Goal: Information Seeking & Learning: Check status

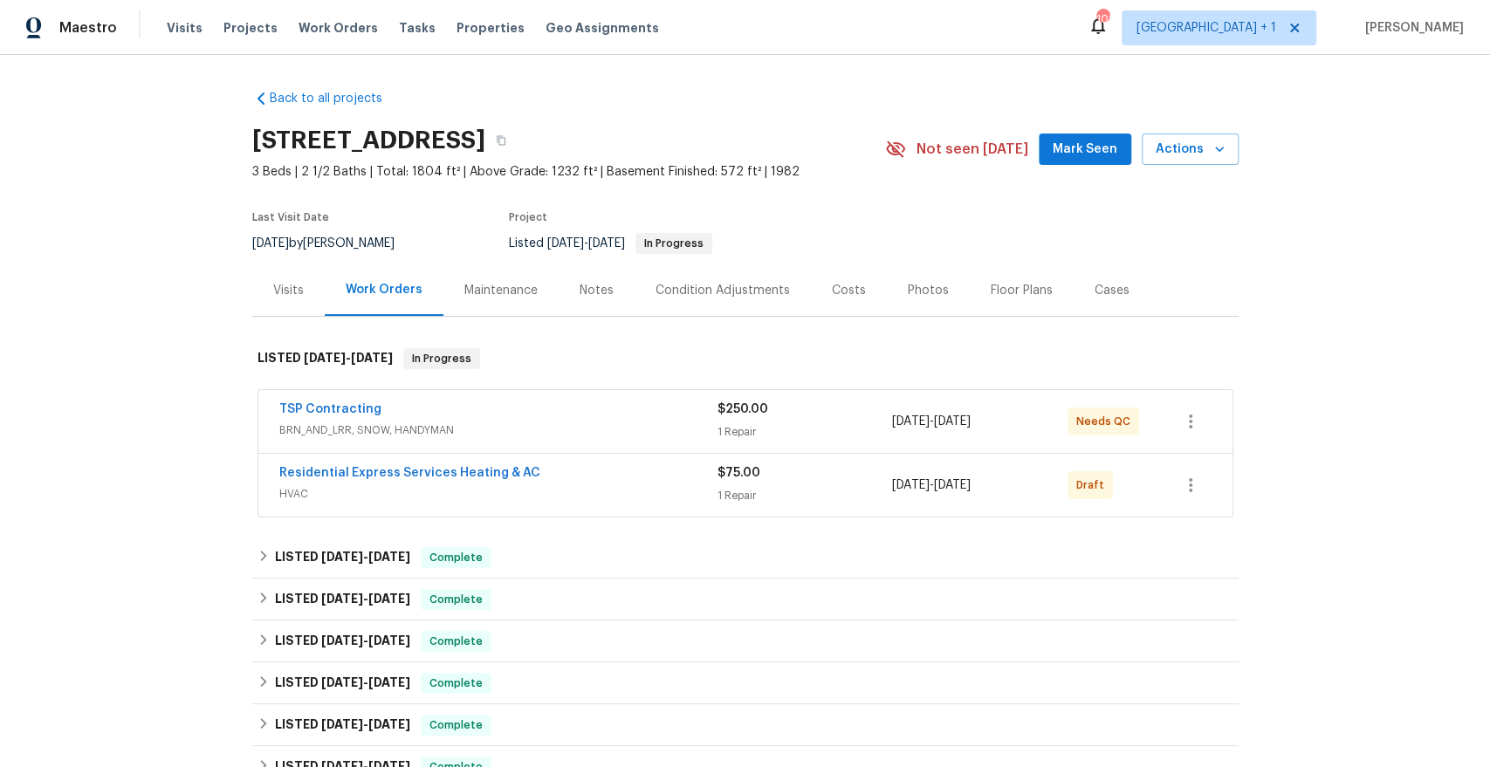
click at [478, 292] on div "Maintenance" at bounding box center [500, 290] width 73 height 17
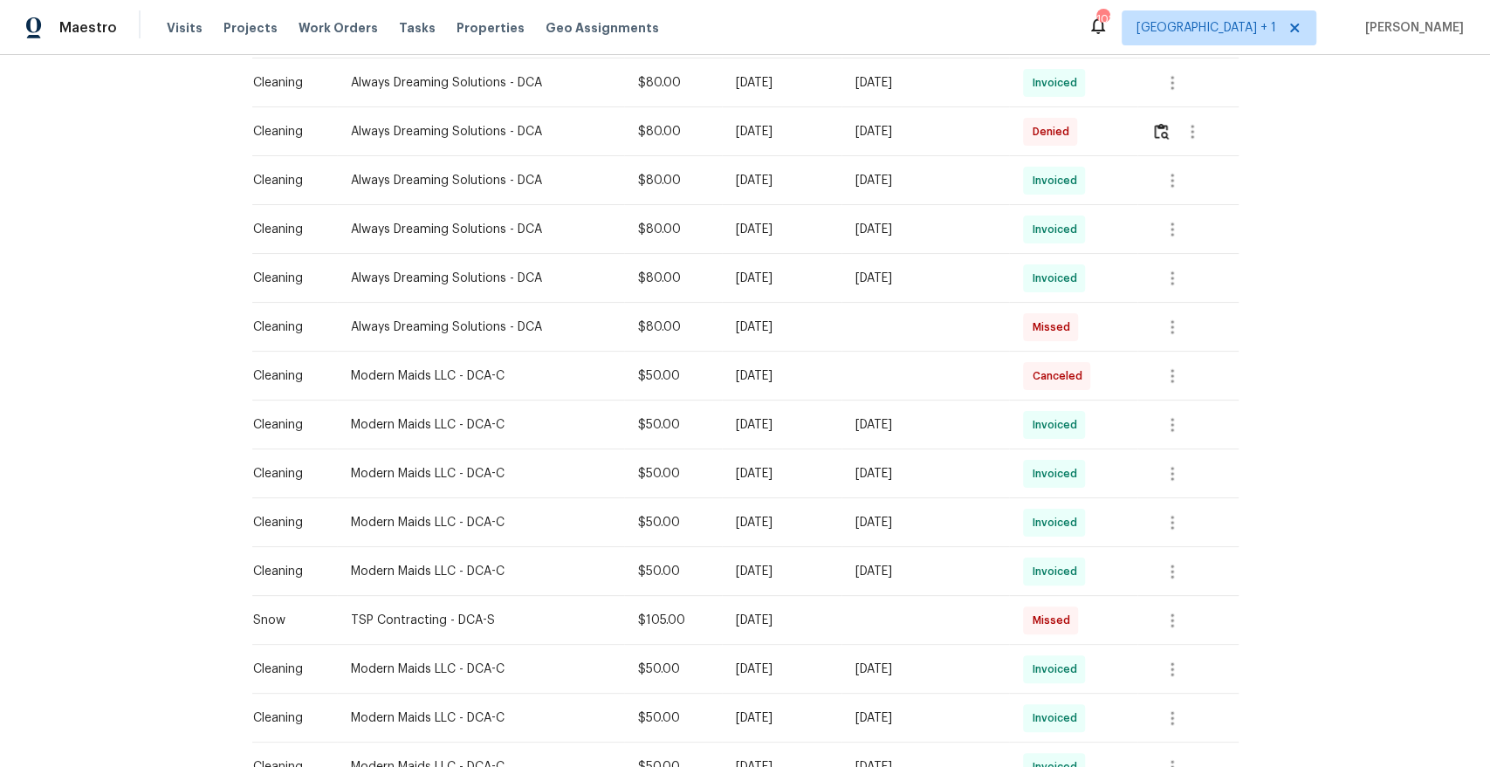
scroll to position [648, 0]
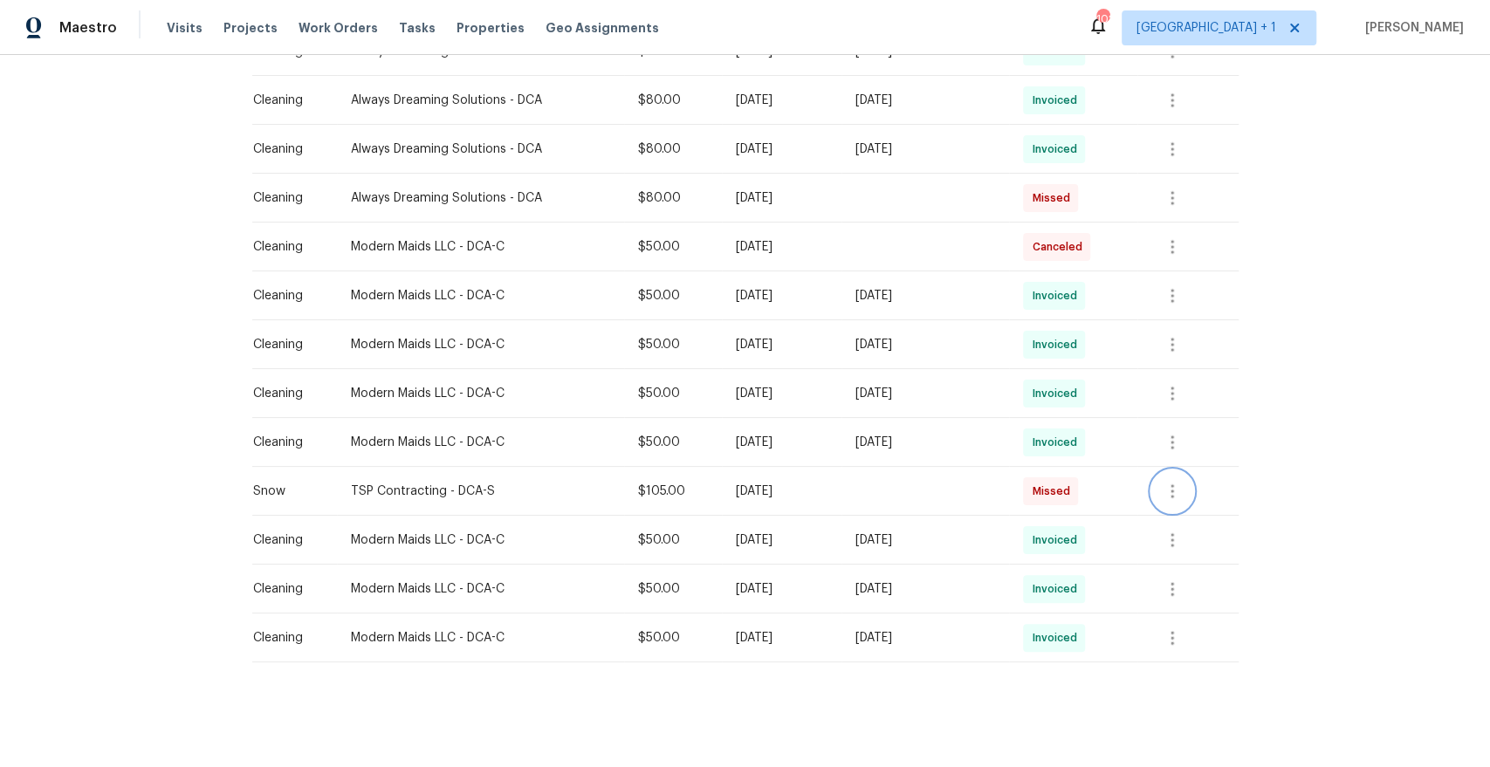
click at [1174, 485] on icon "button" at bounding box center [1172, 492] width 3 height 14
click at [1194, 520] on li "View details" at bounding box center [1219, 519] width 122 height 29
click at [1277, 188] on div at bounding box center [745, 383] width 1490 height 767
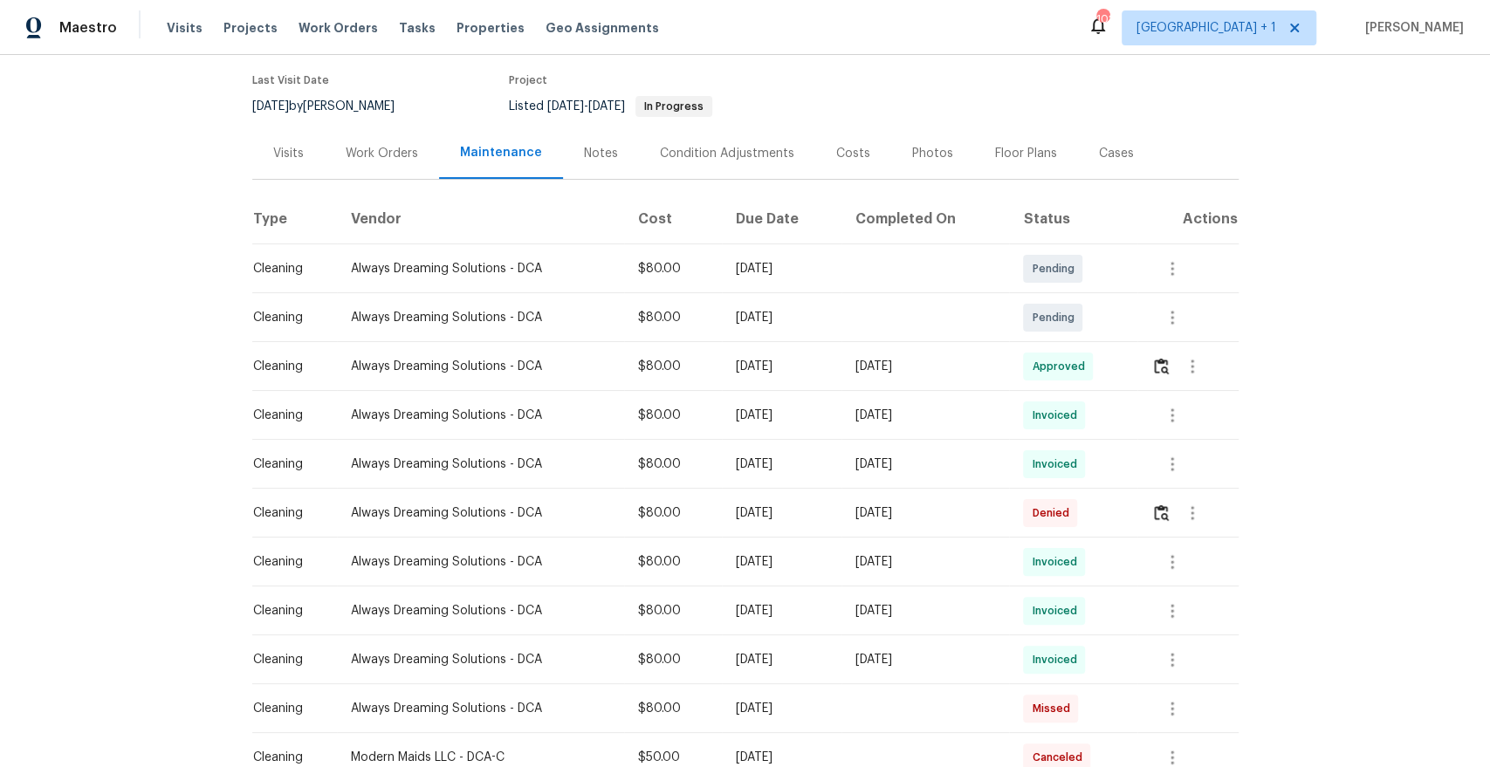
scroll to position [0, 0]
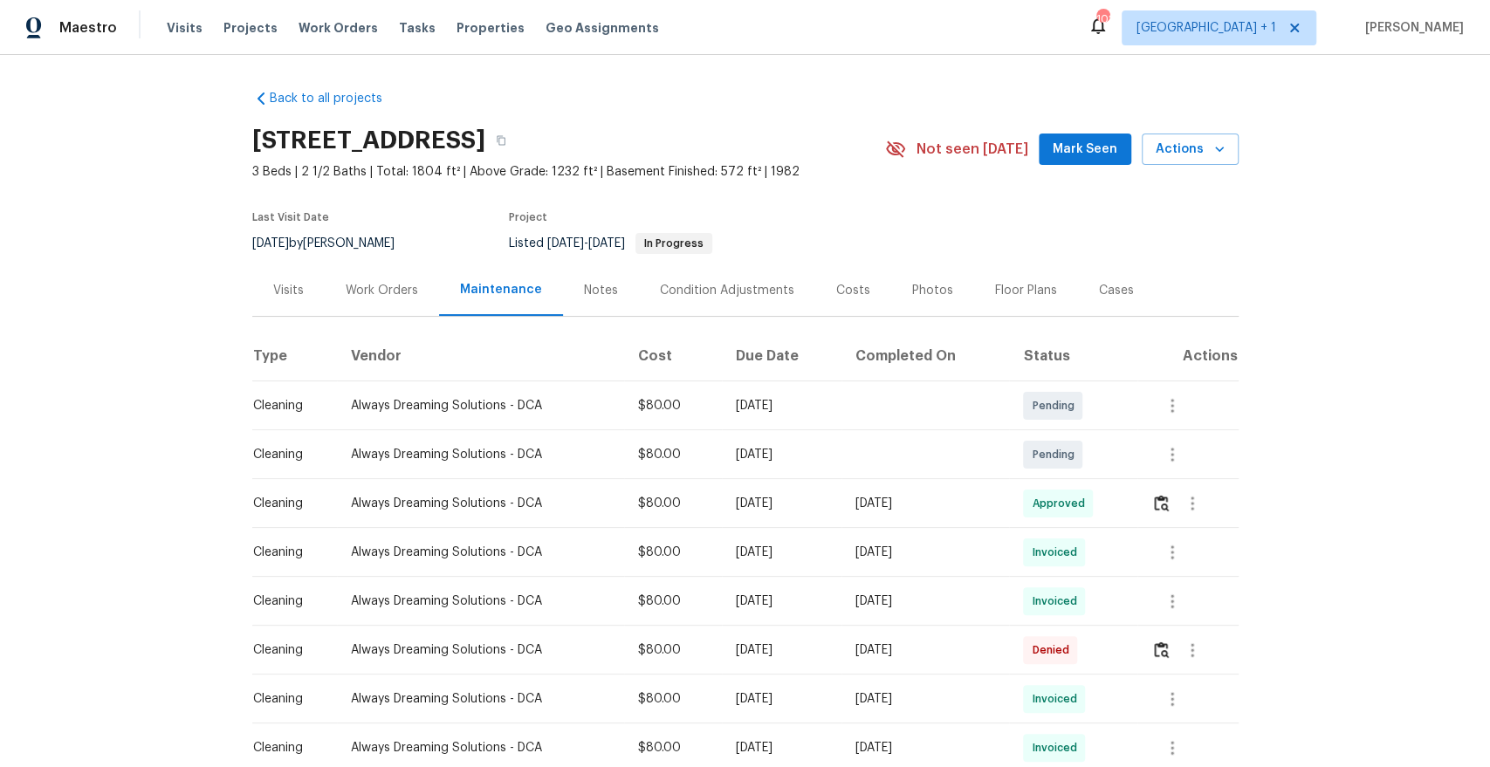
click at [354, 286] on div "Work Orders" at bounding box center [382, 290] width 72 height 17
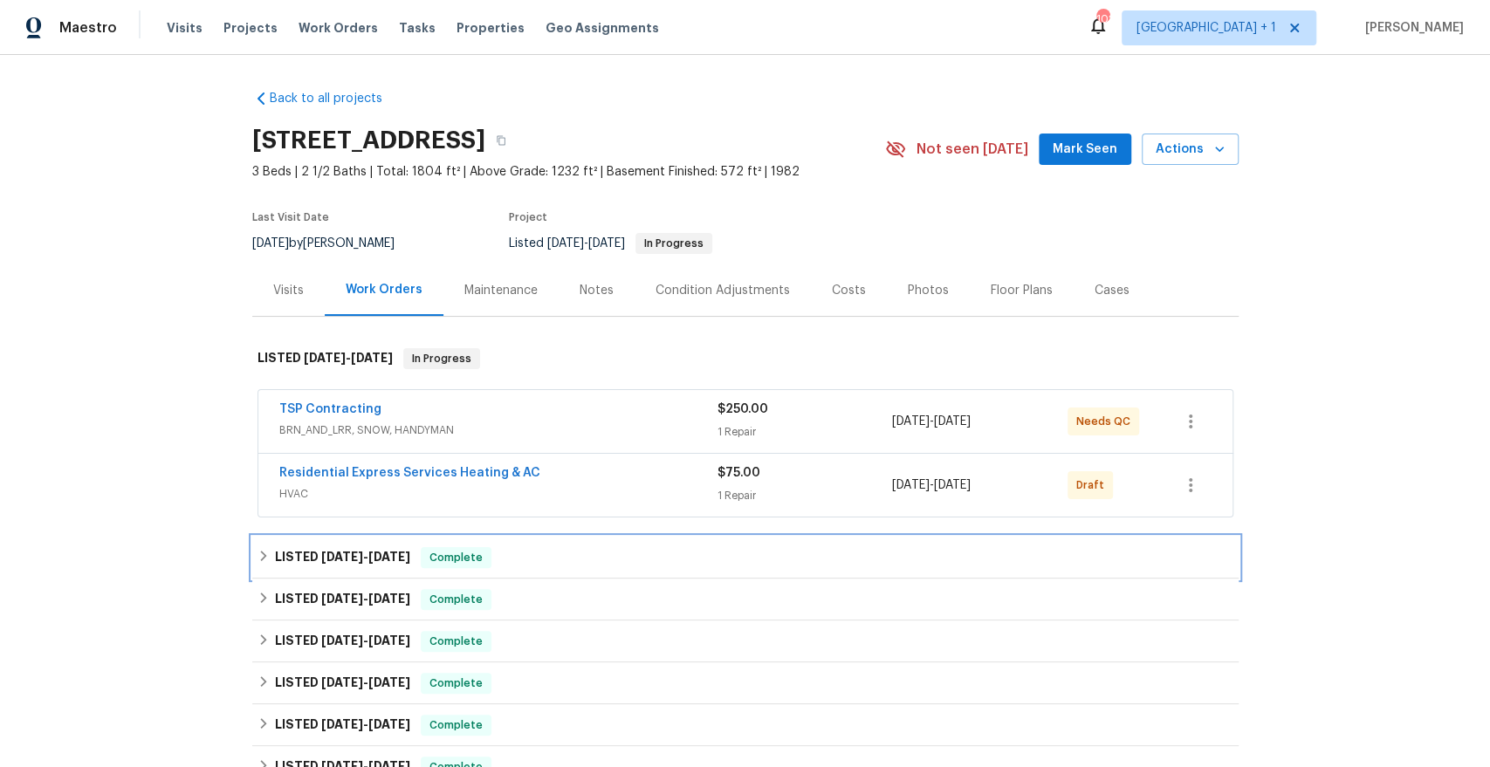
click at [362, 564] on h6 "LISTED [DATE] - [DATE]" at bounding box center [342, 557] width 135 height 21
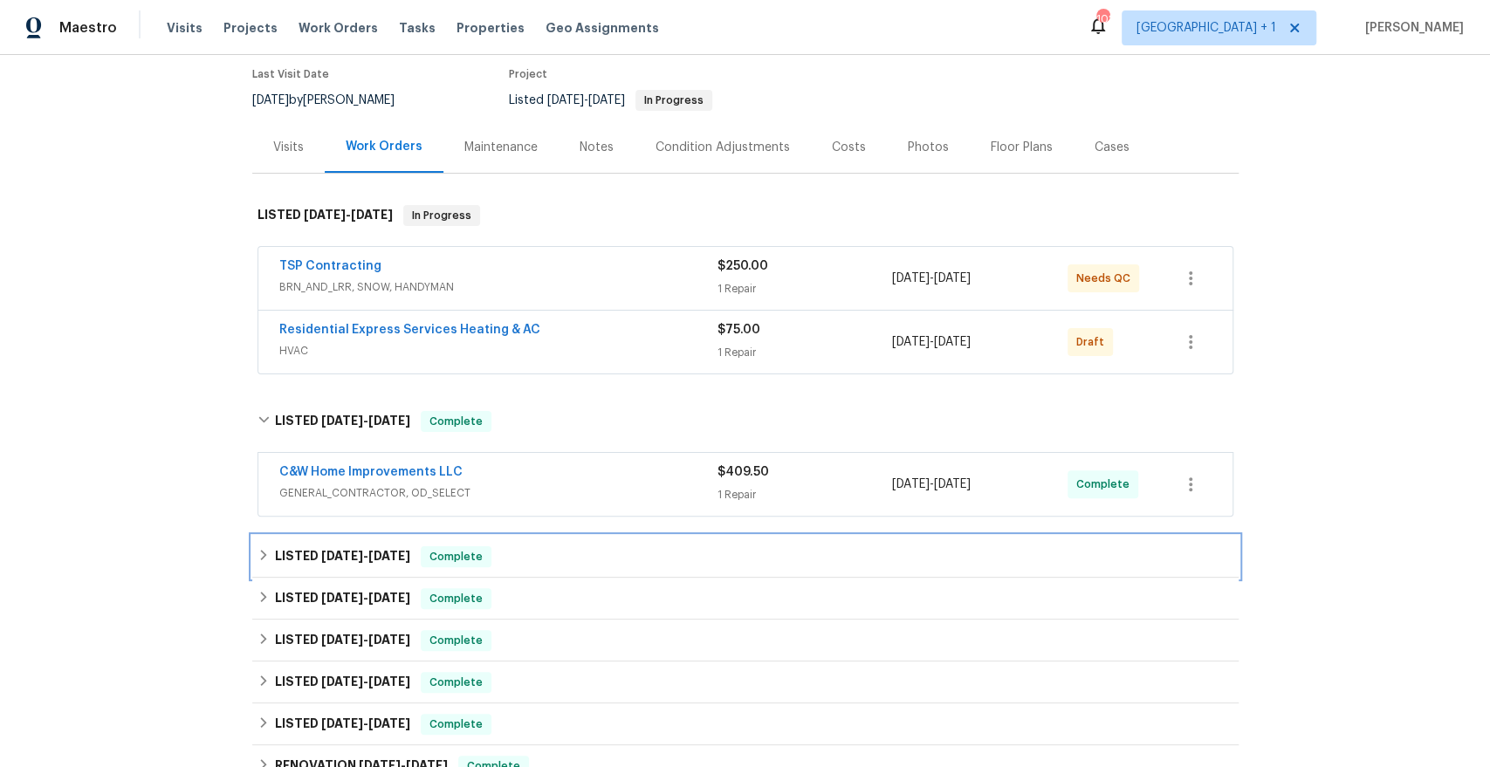
click at [343, 556] on span "[DATE]" at bounding box center [342, 556] width 42 height 12
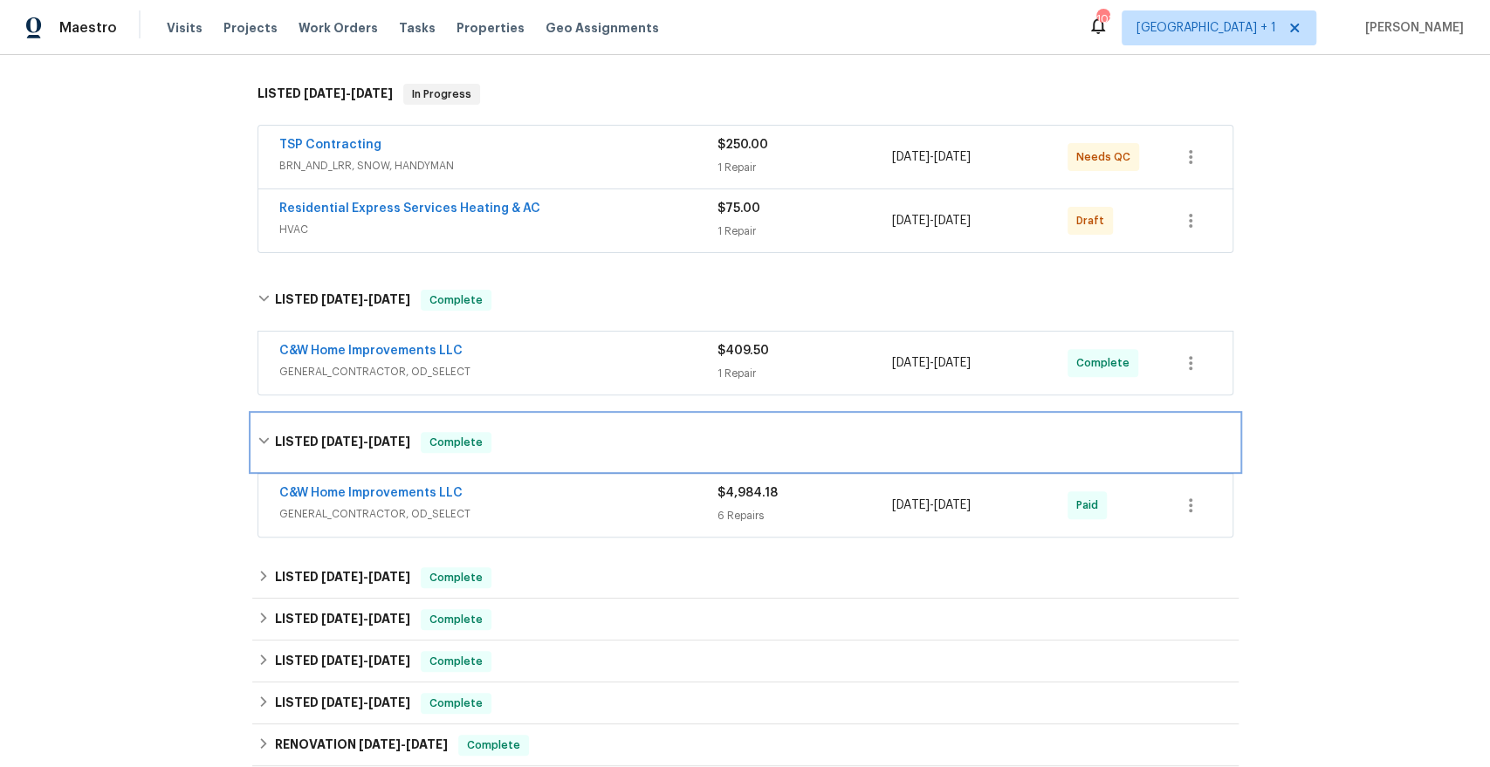
scroll to position [347, 0]
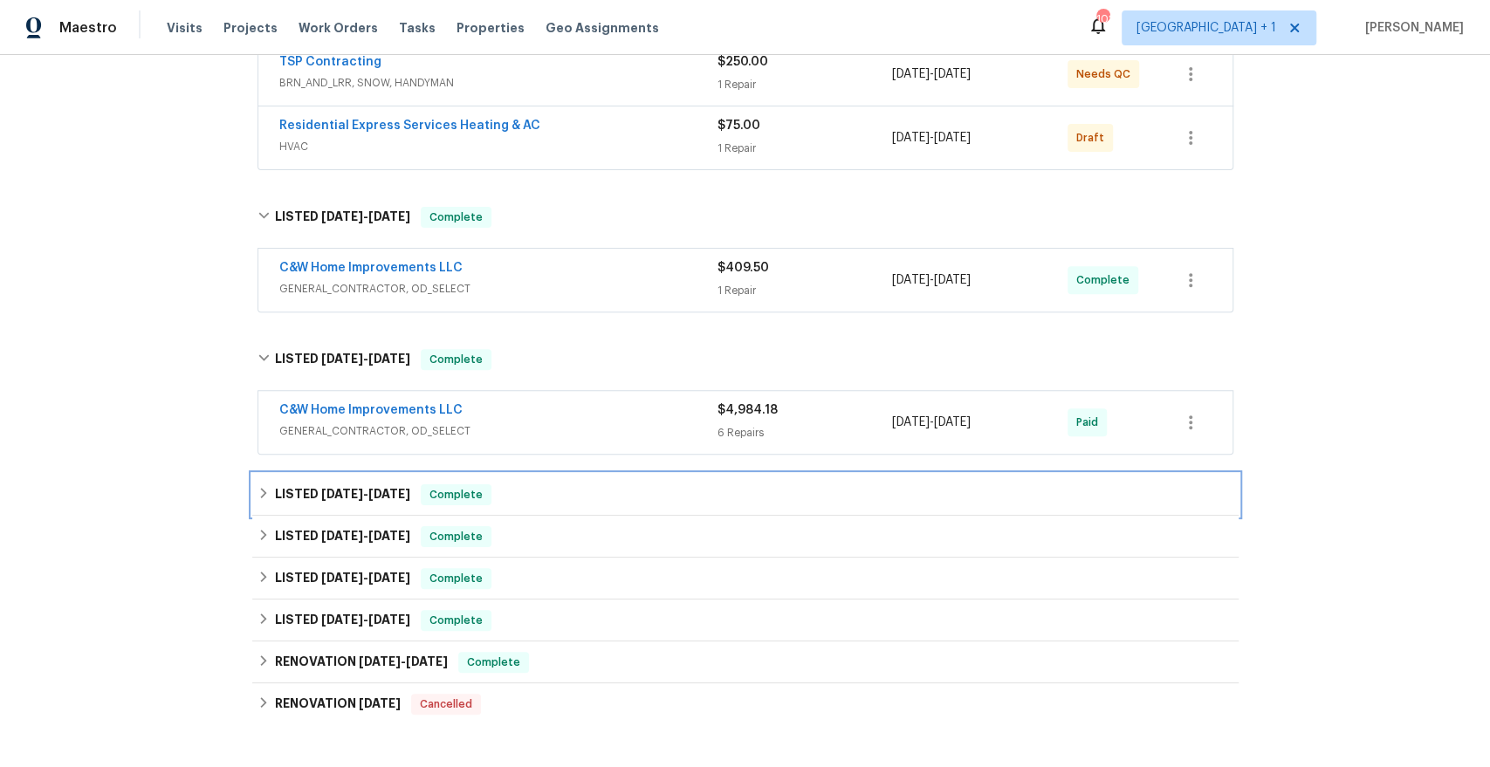
click at [347, 488] on span "[DATE]" at bounding box center [342, 494] width 42 height 12
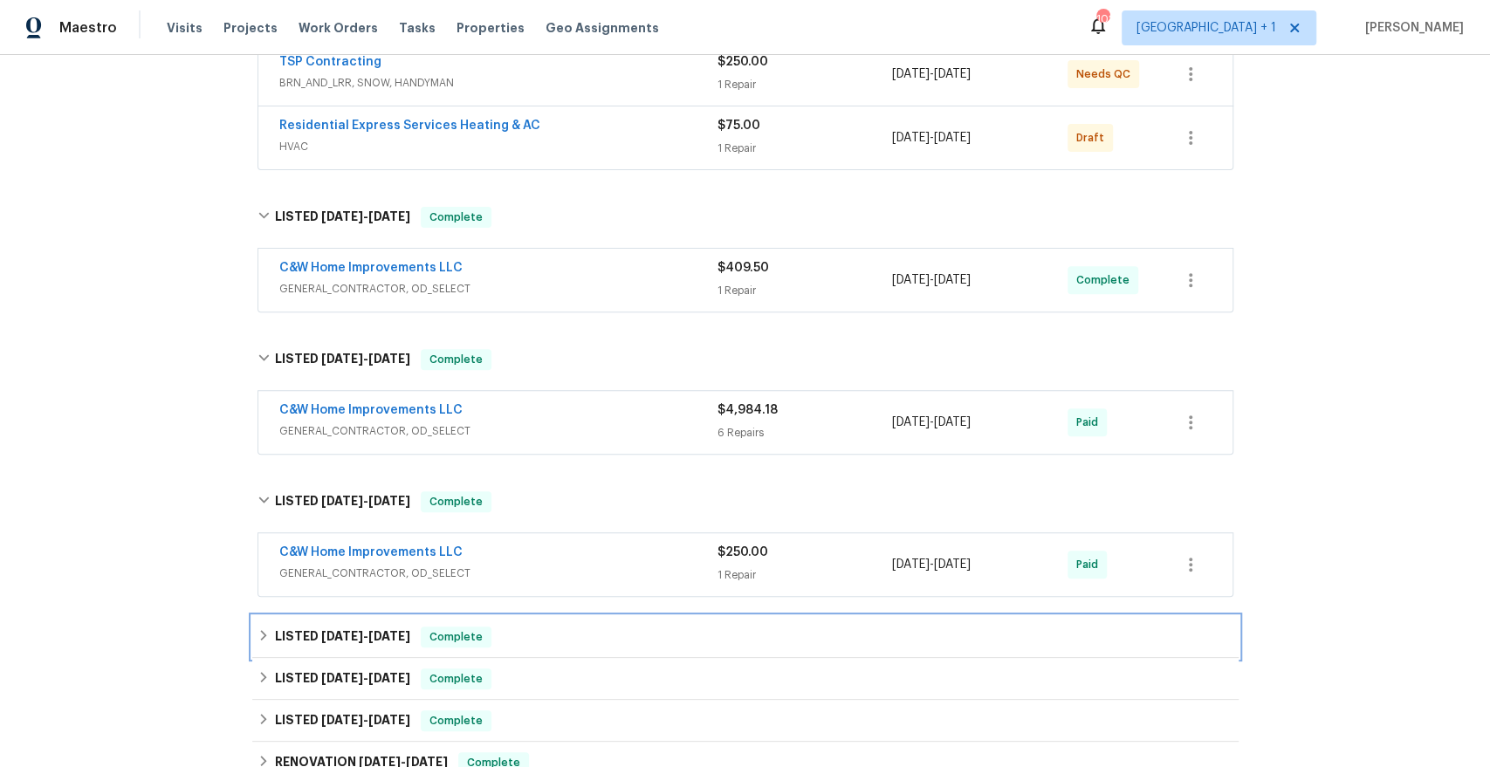
click at [362, 630] on span "[DATE]" at bounding box center [342, 636] width 42 height 12
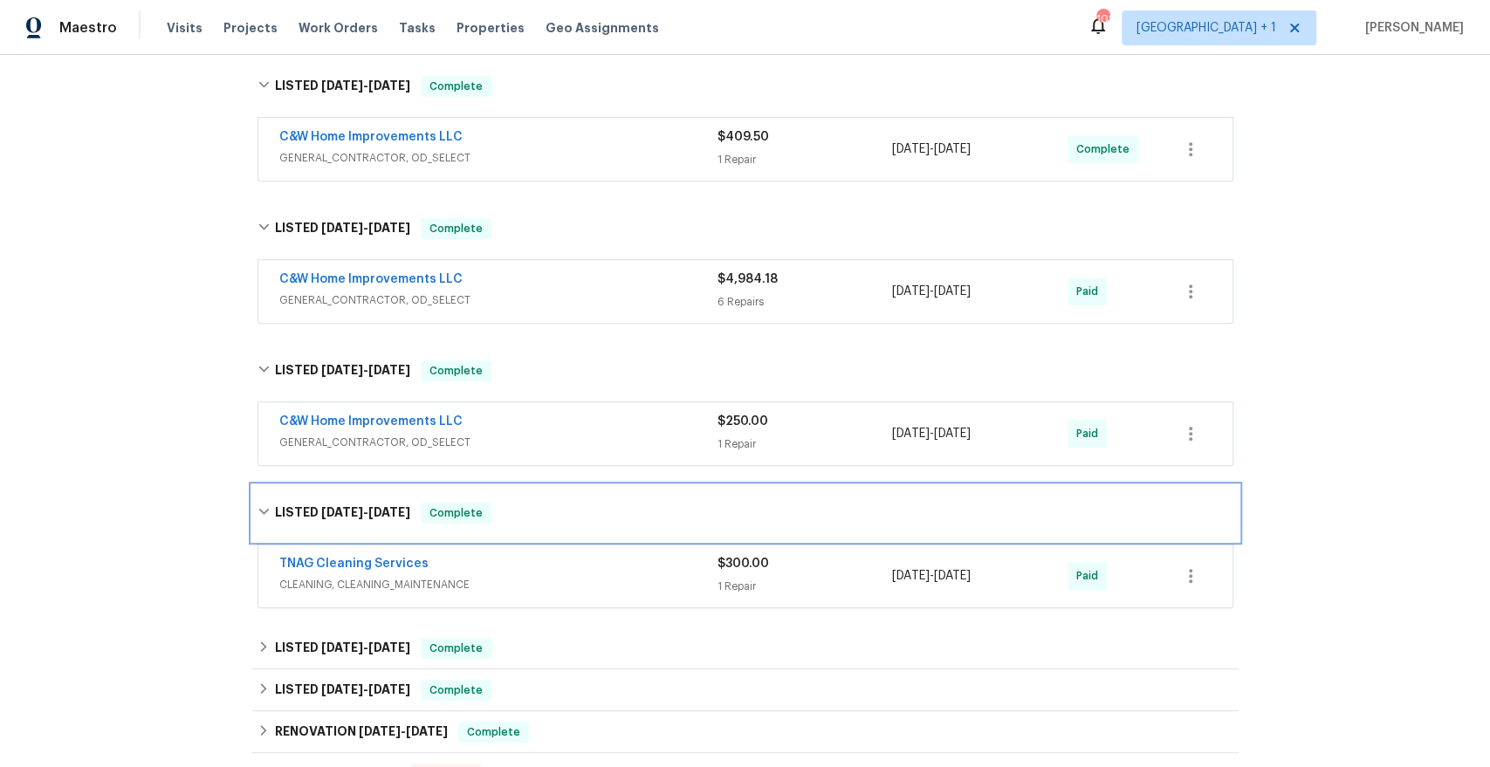
scroll to position [591, 0]
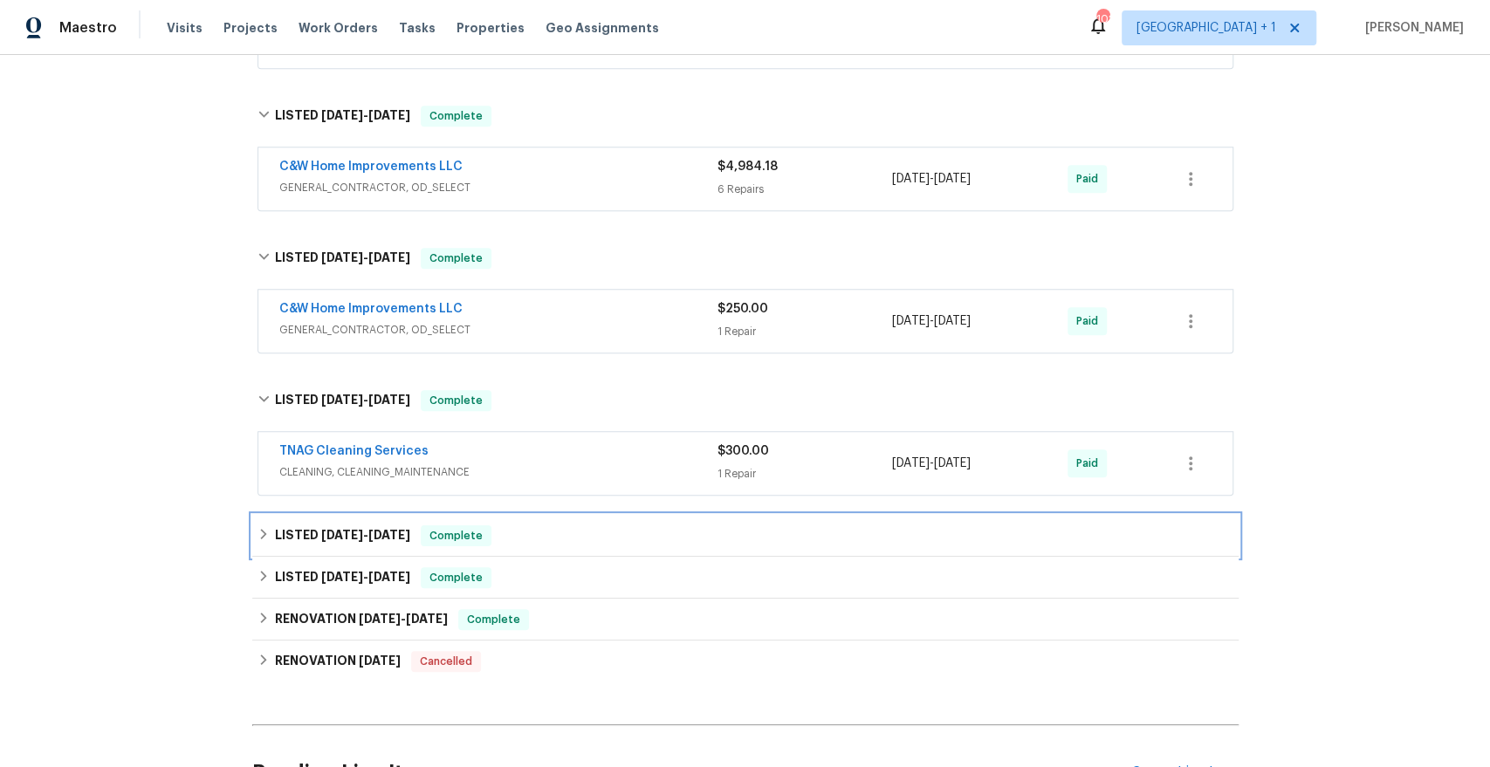
click at [363, 532] on span "[DATE]" at bounding box center [342, 535] width 42 height 12
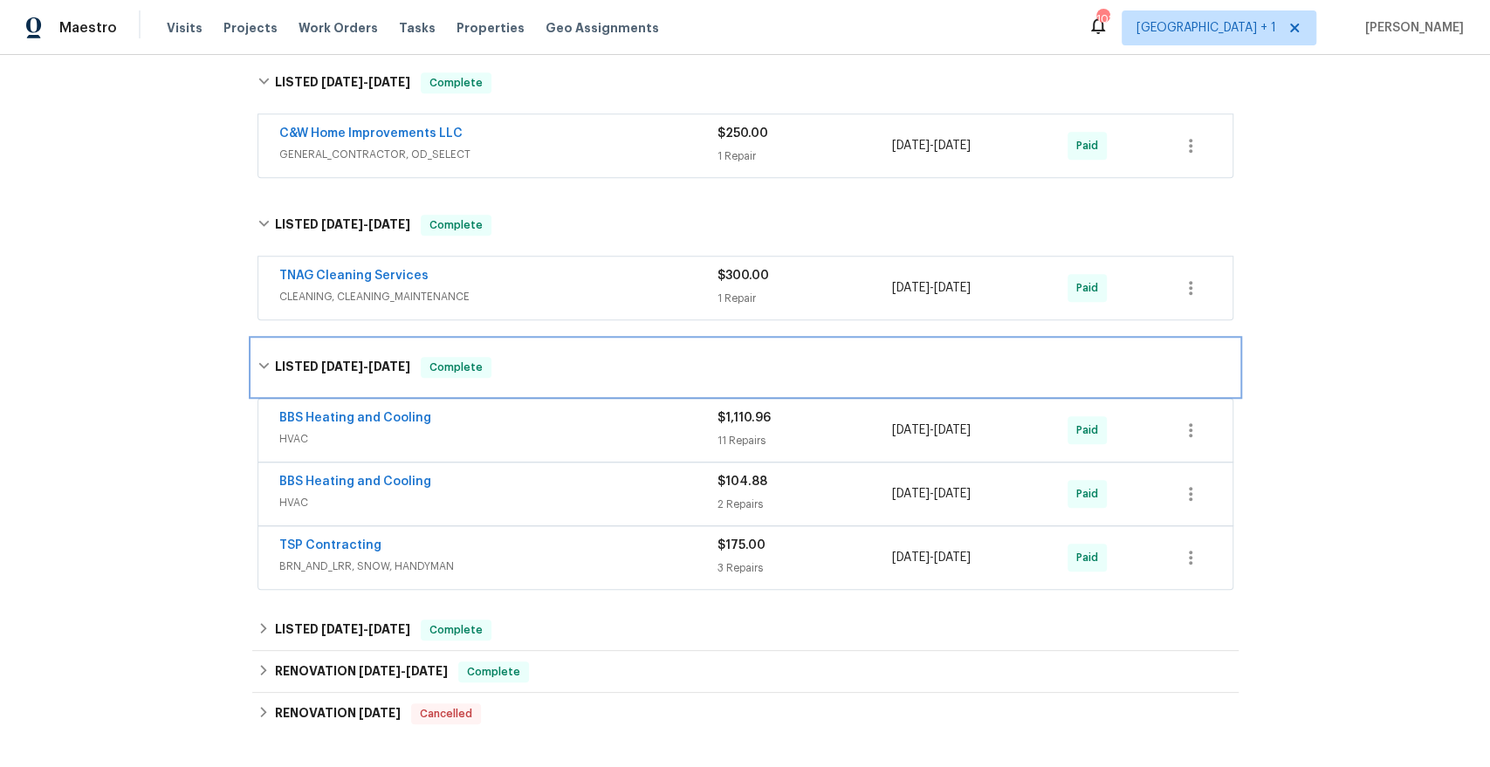
scroll to position [801, 0]
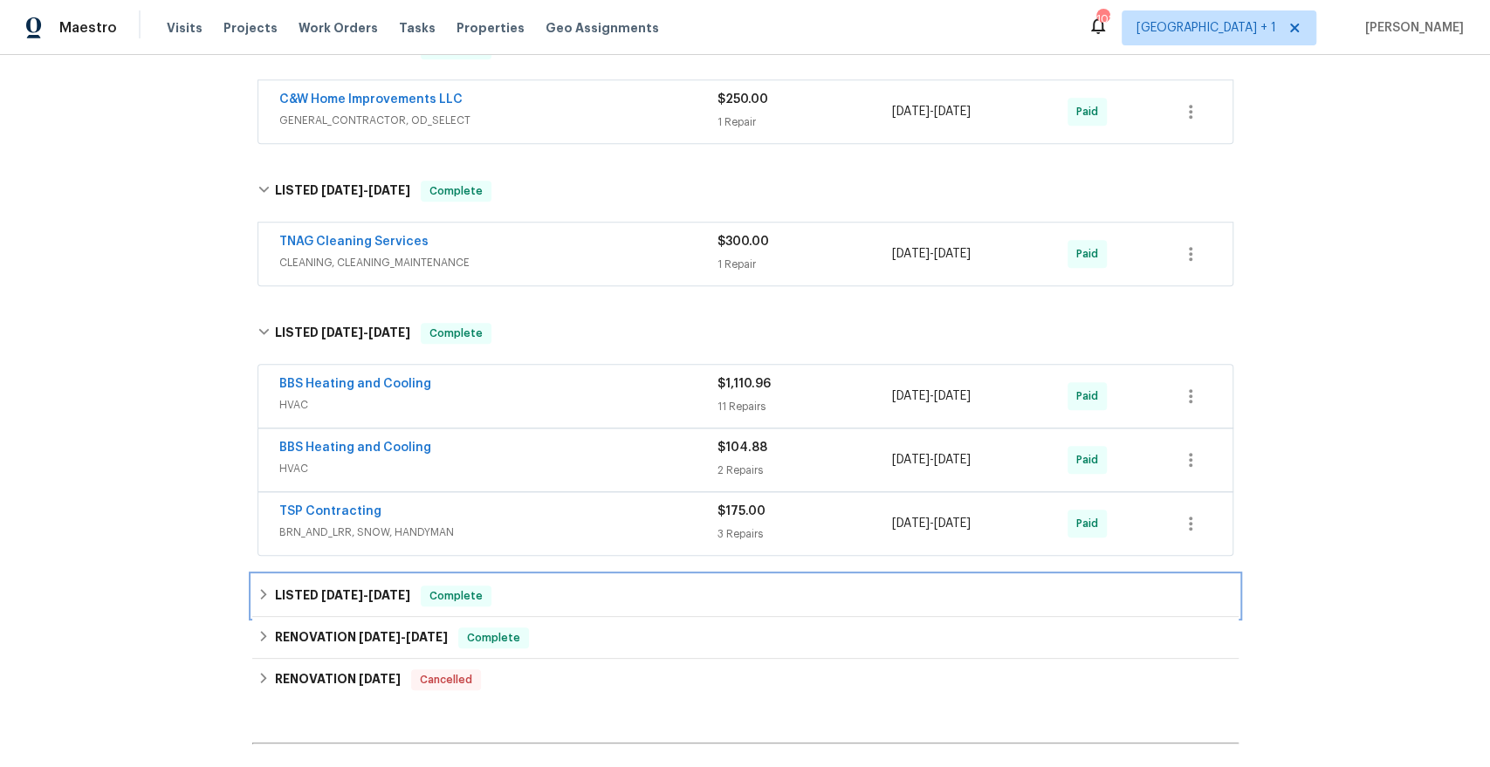
click at [354, 589] on span "[DATE]" at bounding box center [342, 595] width 42 height 12
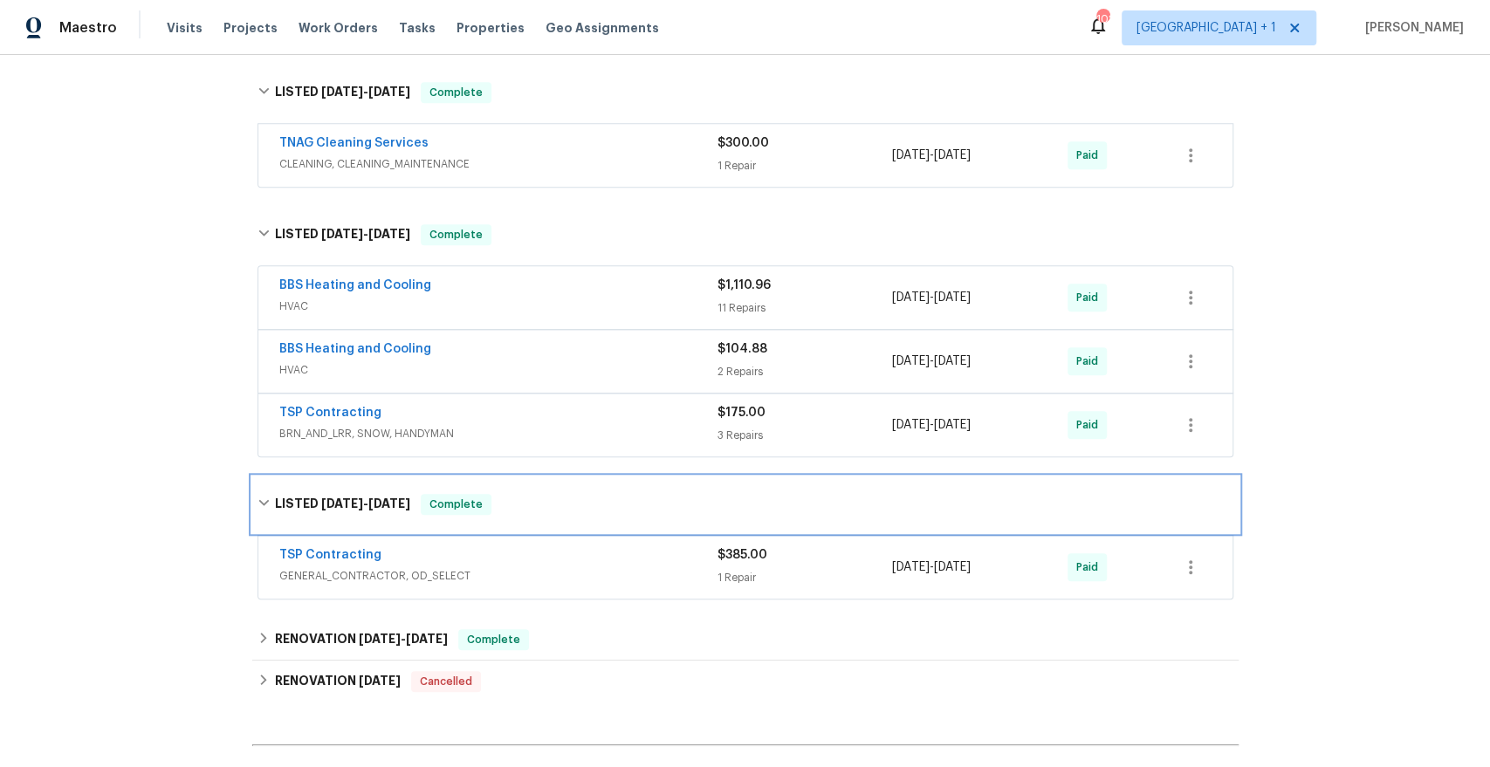
scroll to position [908, 0]
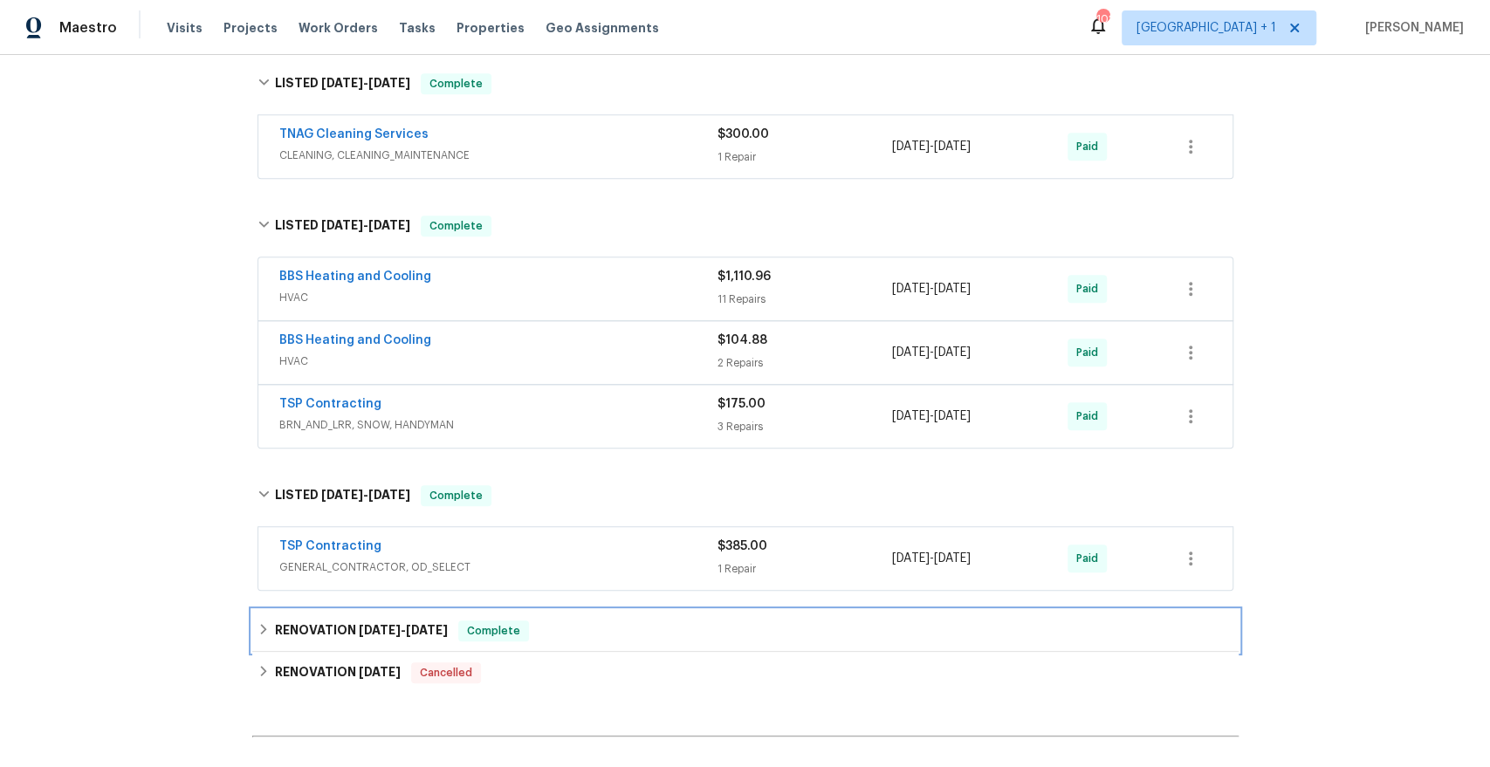
click at [359, 626] on span "[DATE]" at bounding box center [380, 630] width 42 height 12
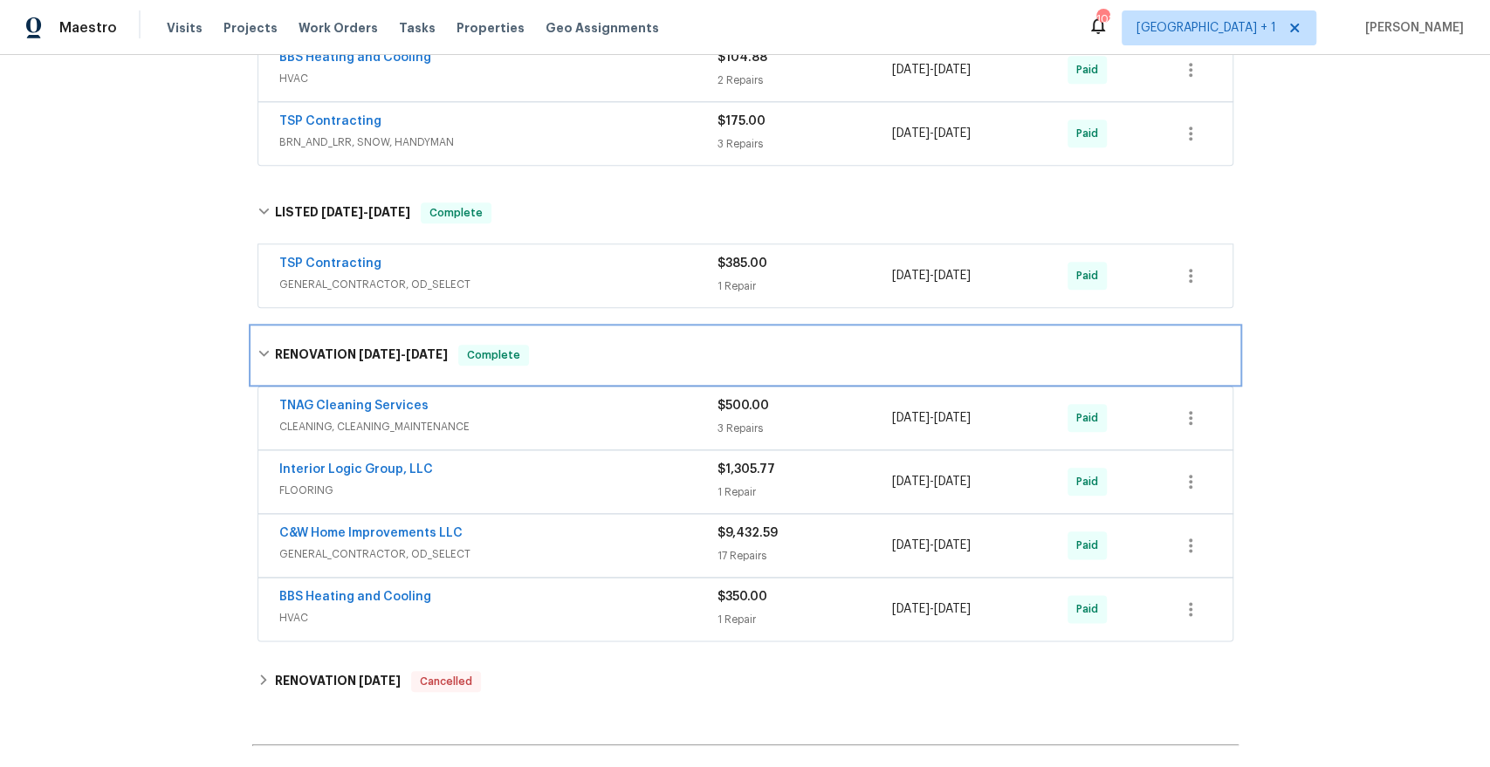
scroll to position [1196, 0]
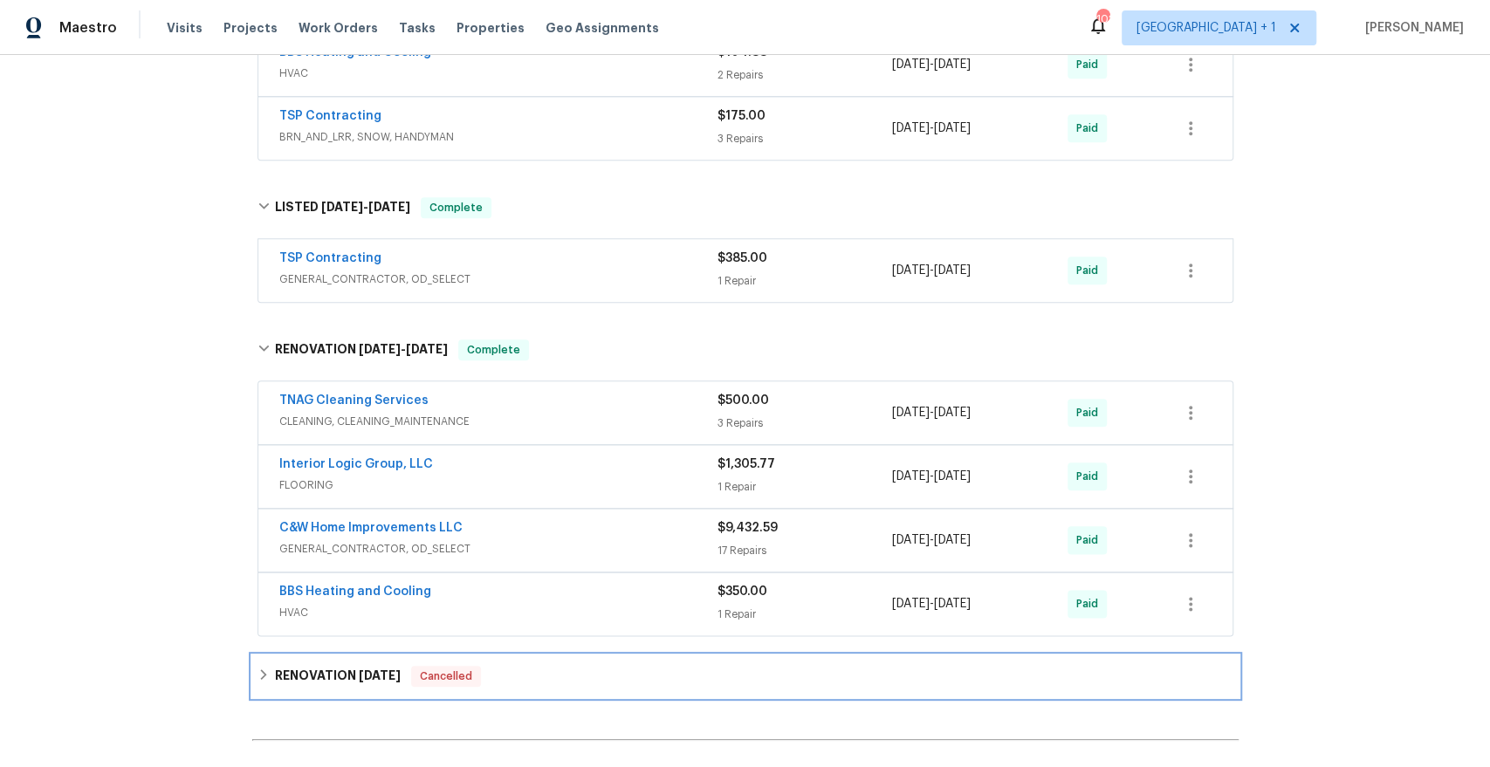
click at [347, 666] on h6 "RENOVATION [DATE]" at bounding box center [338, 676] width 126 height 21
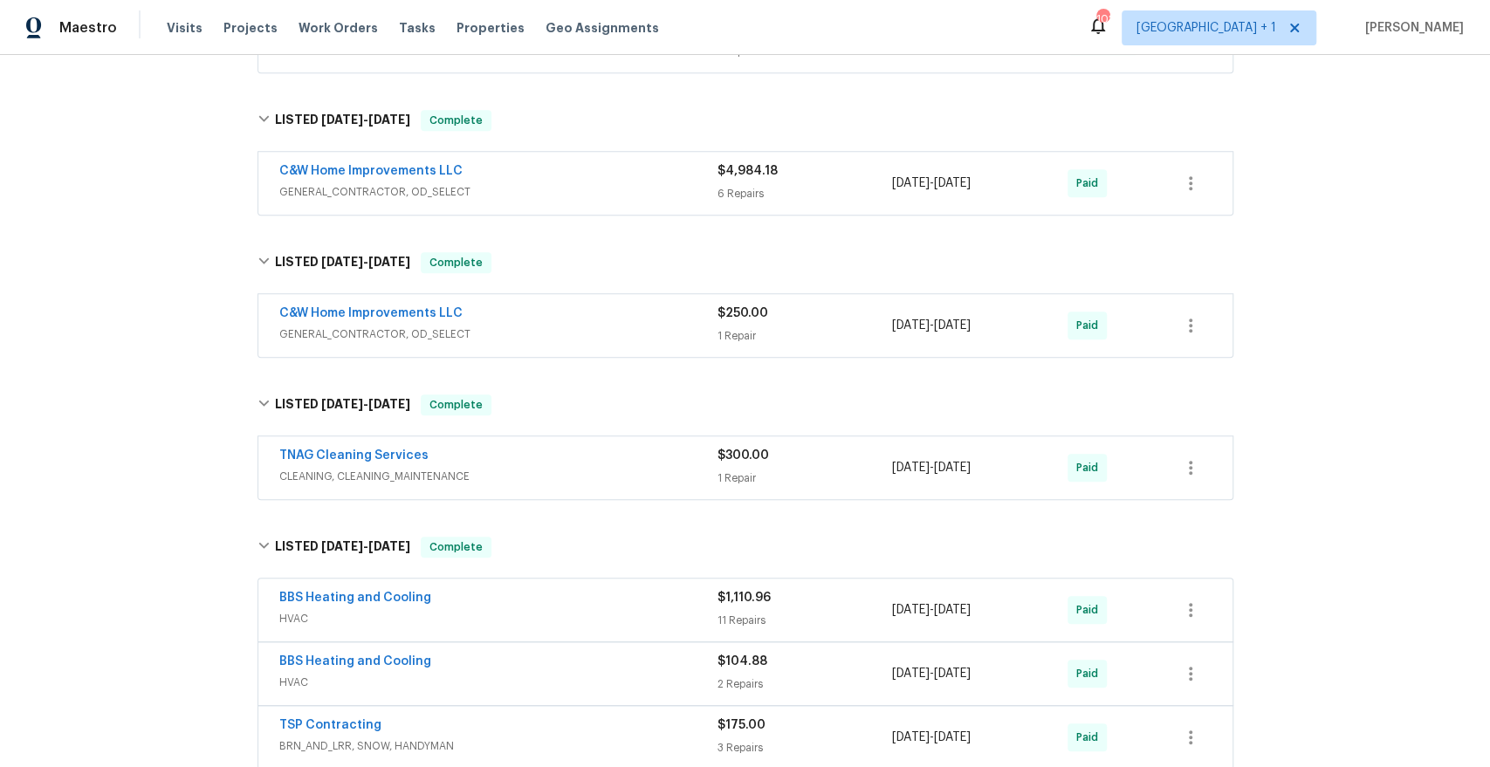
scroll to position [374, 0]
